Goal: Complete application form

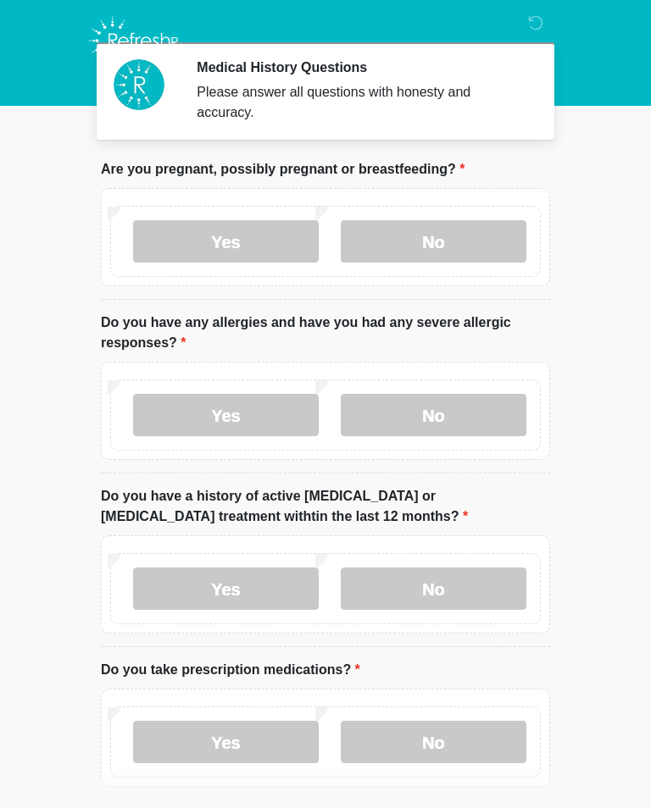
click at [434, 412] on label "No" at bounding box center [434, 415] width 186 height 42
click at [460, 586] on label "No" at bounding box center [434, 589] width 186 height 42
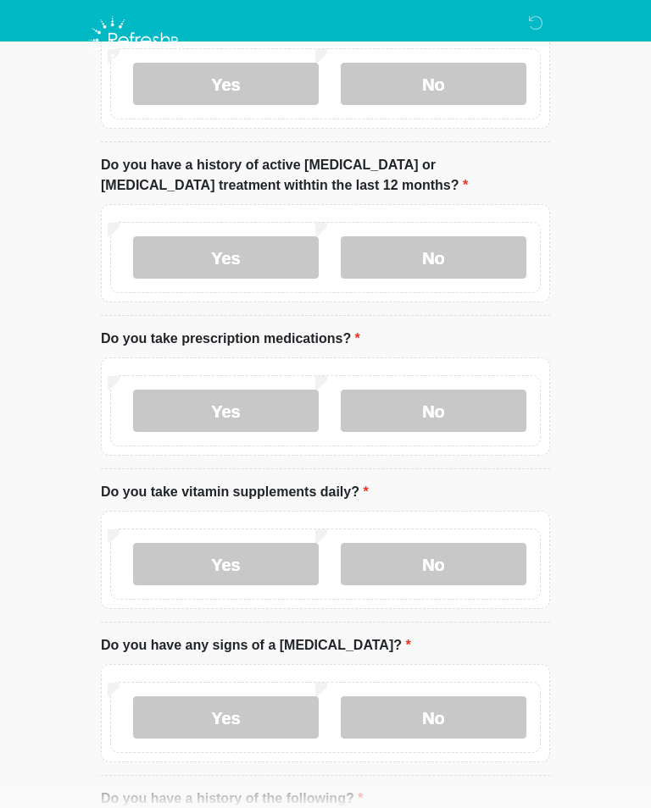
click at [269, 398] on label "Yes" at bounding box center [226, 412] width 186 height 42
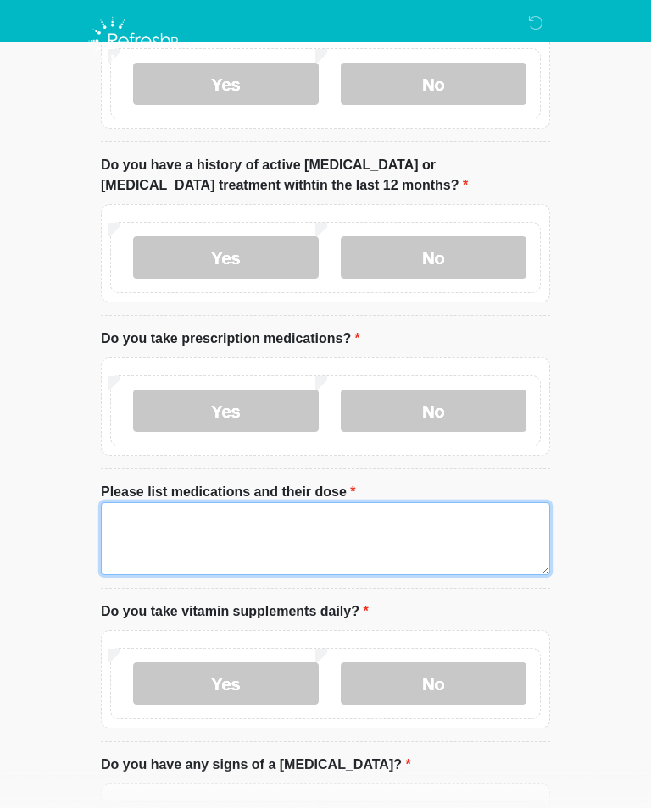
click at [215, 521] on textarea "Please list medications and their dose" at bounding box center [325, 538] width 449 height 73
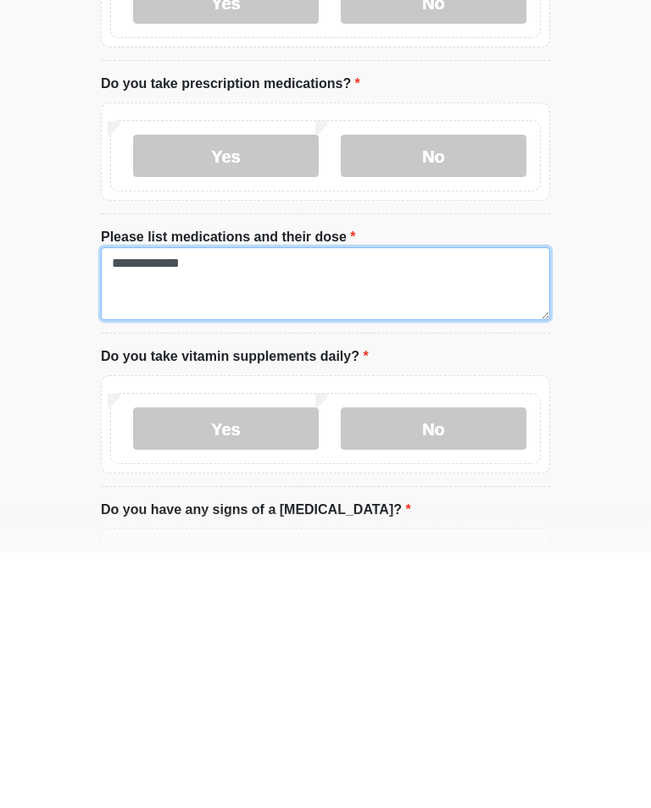
type textarea "**********"
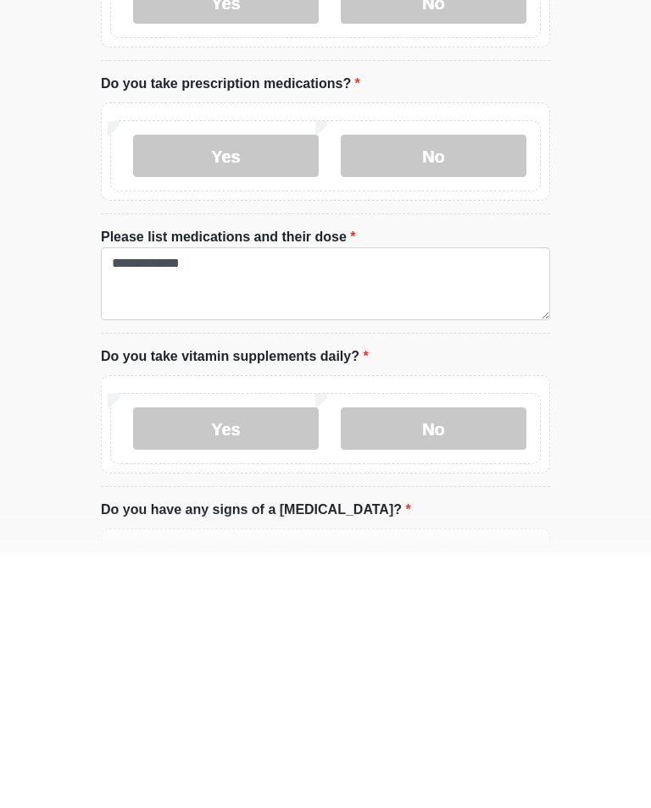
click at [446, 663] on label "No" at bounding box center [434, 684] width 186 height 42
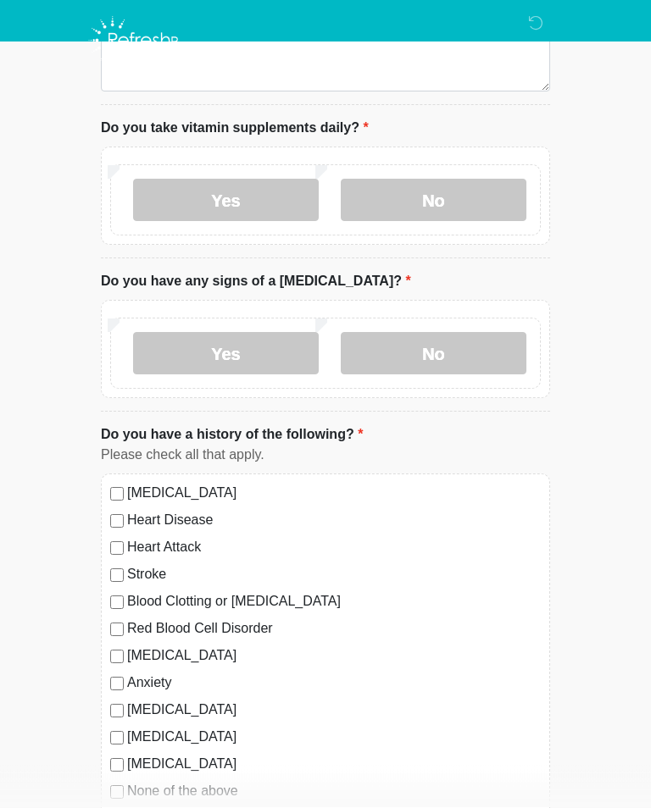
click at [460, 351] on label "No" at bounding box center [434, 354] width 186 height 42
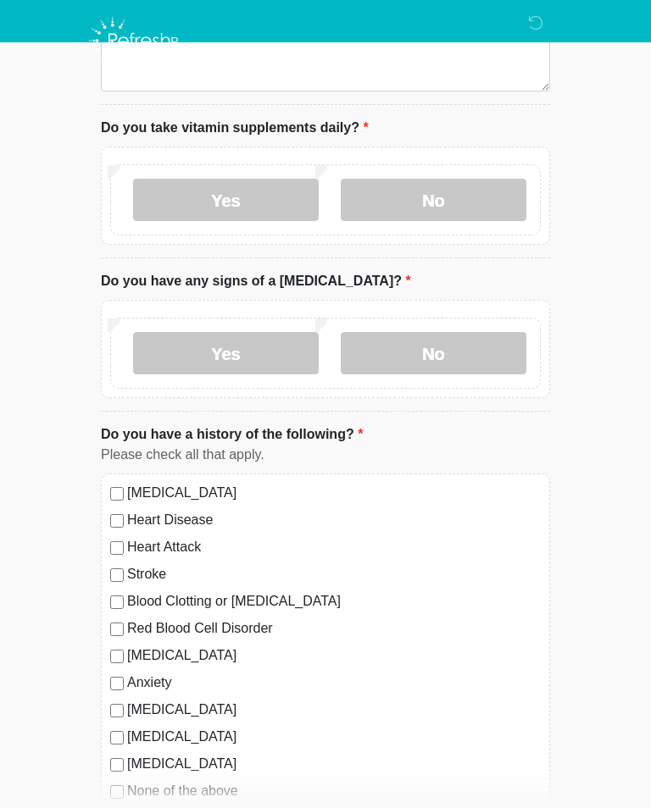
click at [473, 350] on label "No" at bounding box center [434, 353] width 186 height 42
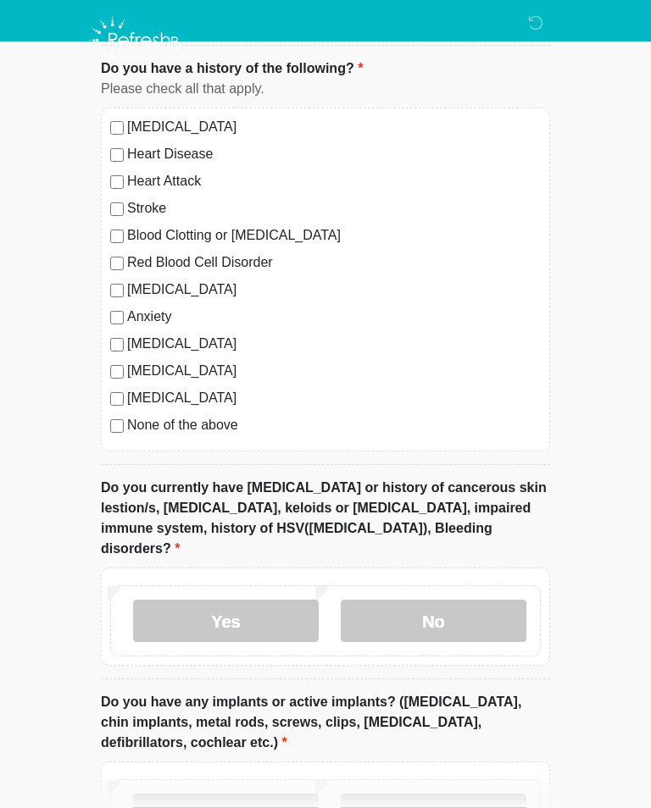
scroll to position [1261, 0]
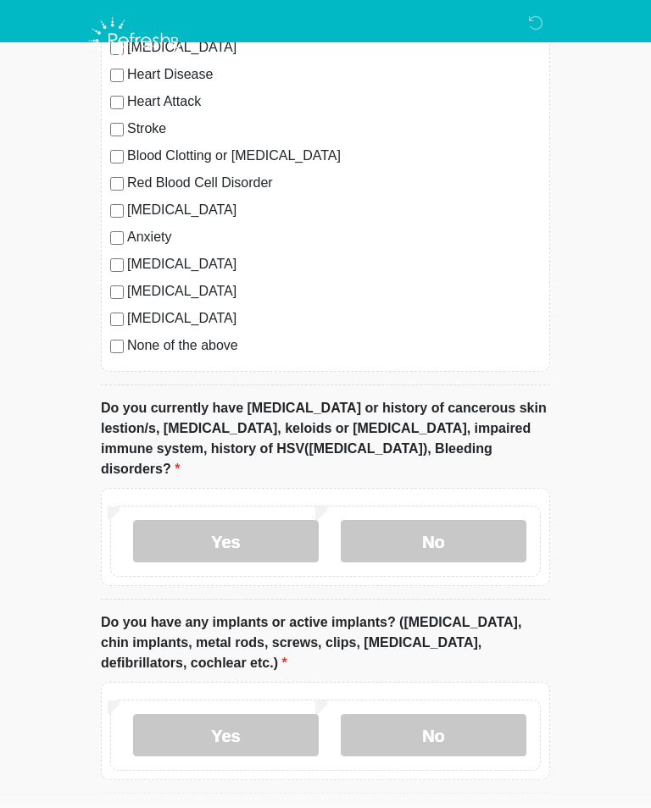
click at [458, 520] on label "No" at bounding box center [434, 541] width 186 height 42
click at [467, 714] on label "No" at bounding box center [434, 735] width 186 height 42
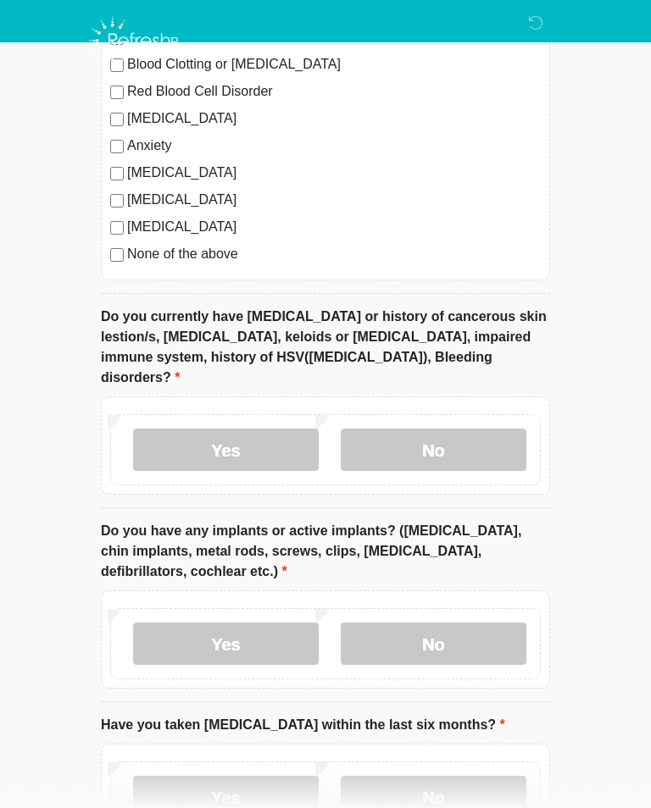
scroll to position [1486, 0]
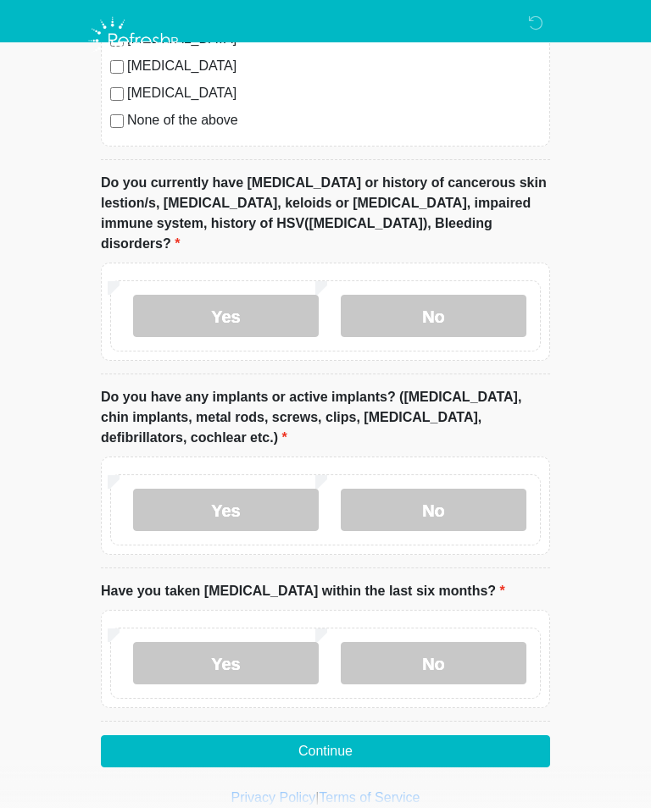
click at [445, 646] on label "No" at bounding box center [434, 663] width 186 height 42
click at [445, 735] on button "Continue" at bounding box center [325, 751] width 449 height 32
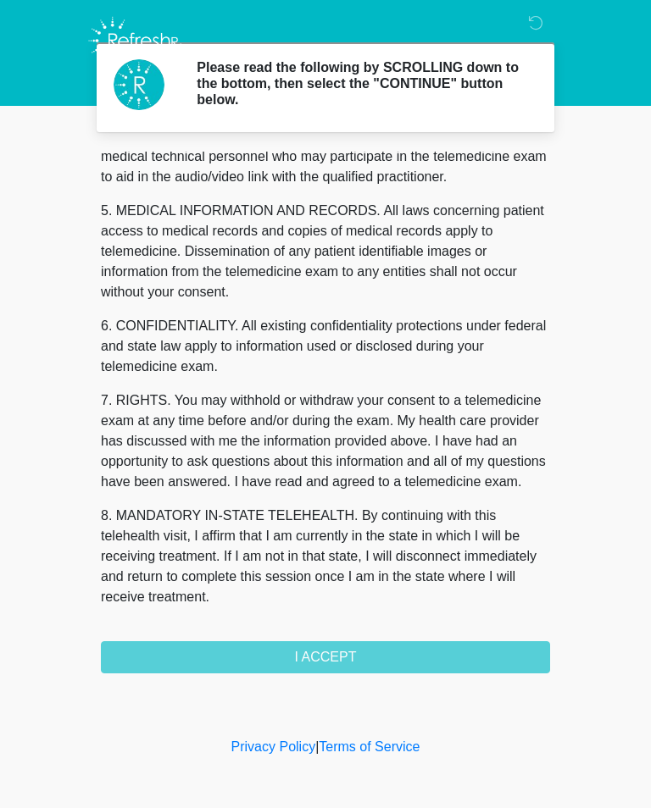
scroll to position [513, 0]
click at [331, 659] on button "I ACCEPT" at bounding box center [325, 657] width 449 height 32
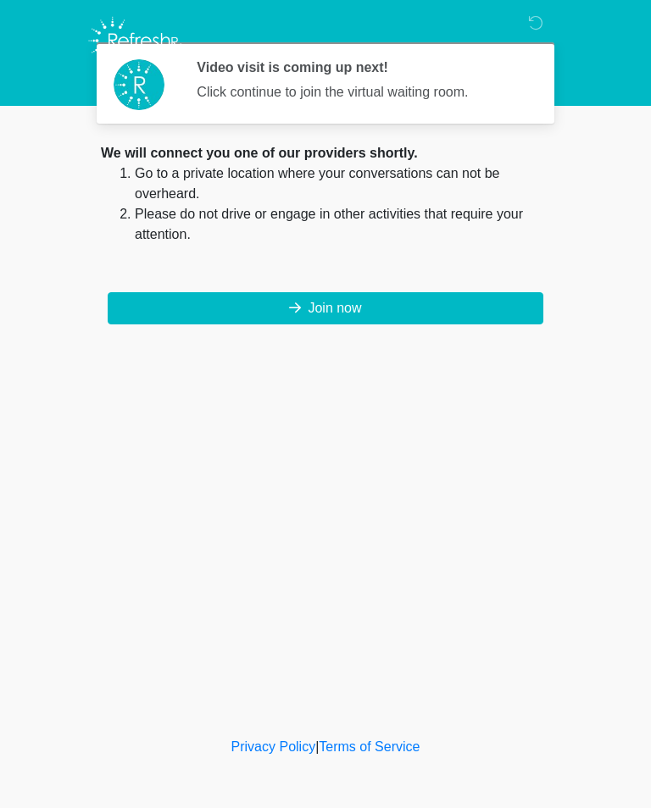
click at [402, 298] on button "Join now" at bounding box center [325, 308] width 435 height 32
